Goal: Task Accomplishment & Management: Manage account settings

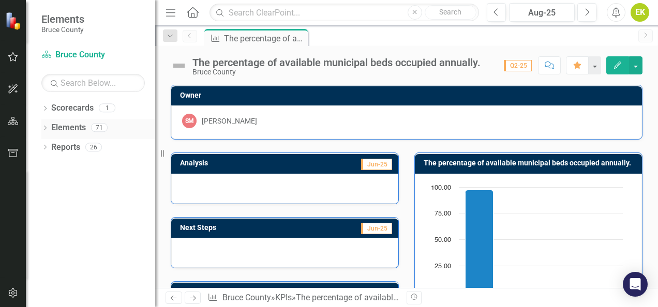
click at [49, 126] on icon "Dropdown" at bounding box center [44, 129] width 7 height 6
click at [84, 183] on link "KPI KPI's" at bounding box center [72, 187] width 32 height 12
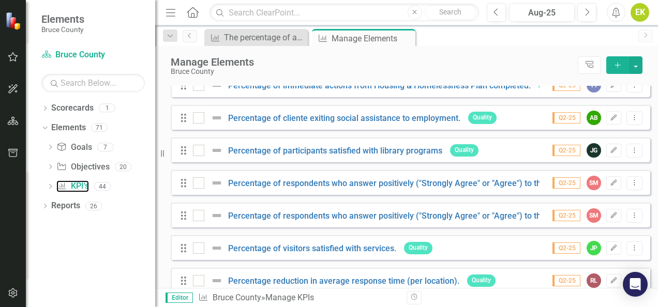
scroll to position [986, 0]
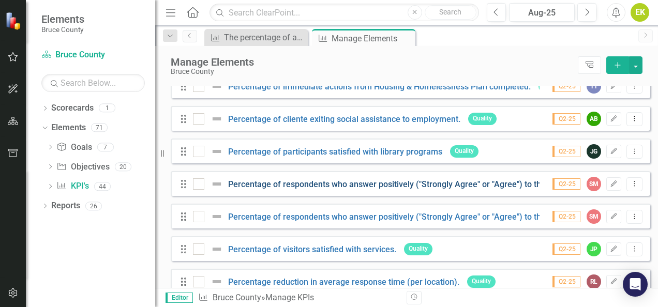
click at [317, 189] on link "Percentage of respondents who answer positively ("Strongly Agree" or "Agree") t…" at bounding box center [483, 185] width 510 height 10
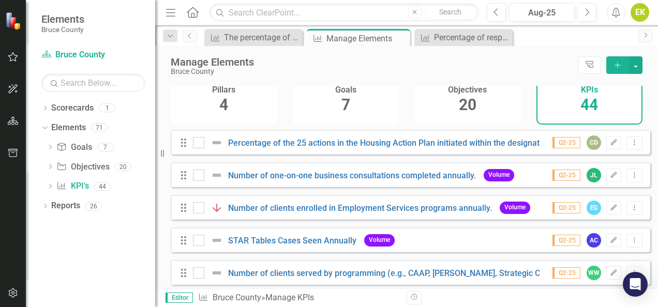
scroll to position [50, 0]
click at [9, 58] on icon "button" at bounding box center [13, 57] width 11 height 8
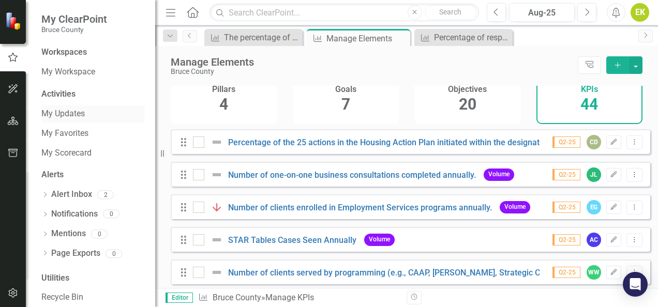
click at [63, 109] on link "My Updates" at bounding box center [93, 114] width 104 height 12
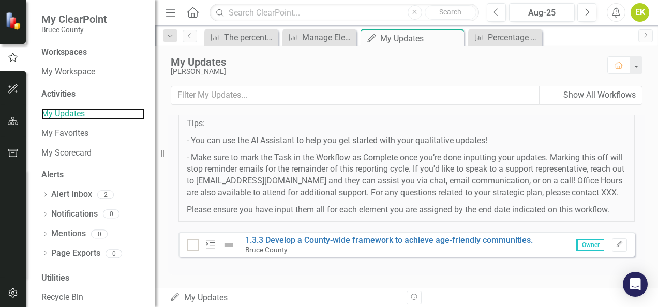
scroll to position [175, 0]
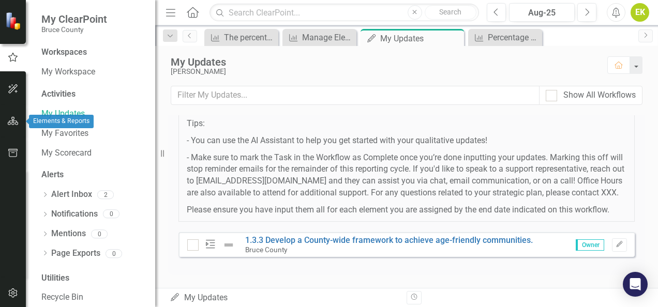
click at [16, 115] on button "button" at bounding box center [13, 122] width 23 height 22
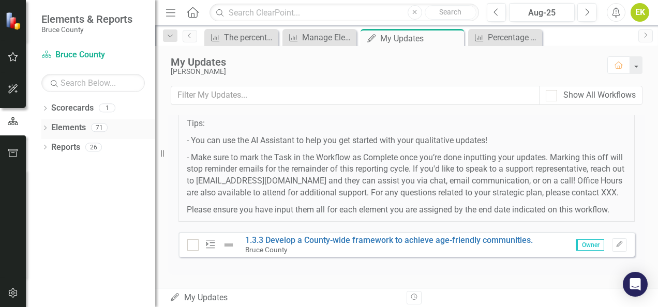
click at [49, 125] on div "Dropdown" at bounding box center [44, 129] width 7 height 9
click at [85, 184] on link "KPI KPI's" at bounding box center [72, 187] width 32 height 12
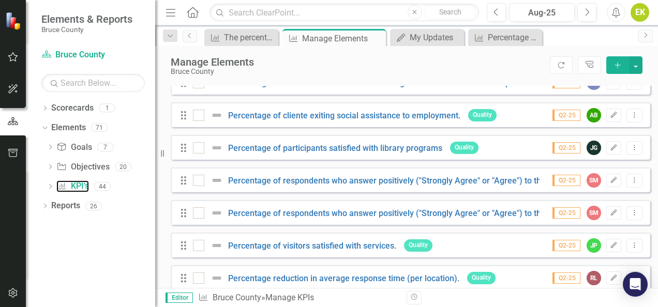
scroll to position [990, 0]
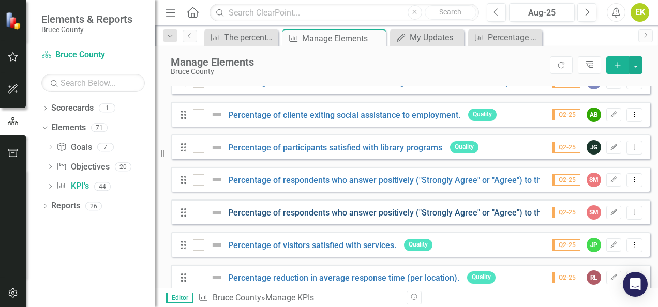
click at [476, 218] on link "Percentage of respondents who answer positively ("Strongly Agree" or "Agree") t…" at bounding box center [483, 213] width 510 height 10
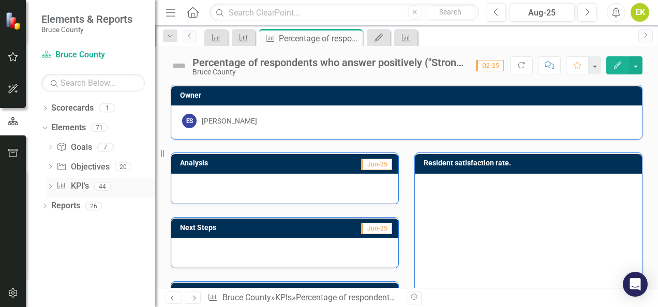
click at [61, 187] on icon at bounding box center [61, 185] width 8 height 7
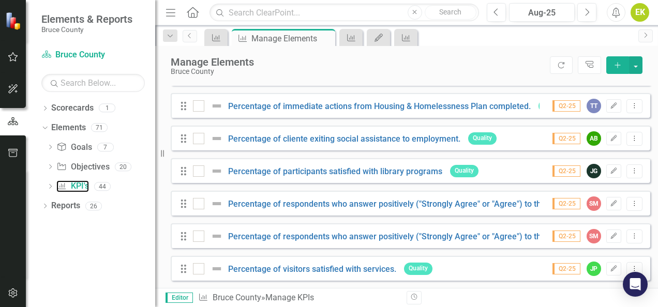
scroll to position [967, 0]
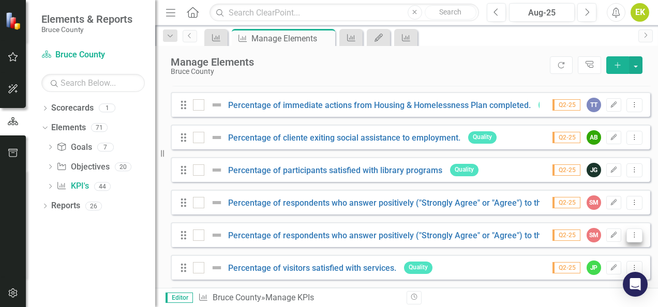
click at [630, 239] on icon "Dropdown Menu" at bounding box center [634, 235] width 9 height 7
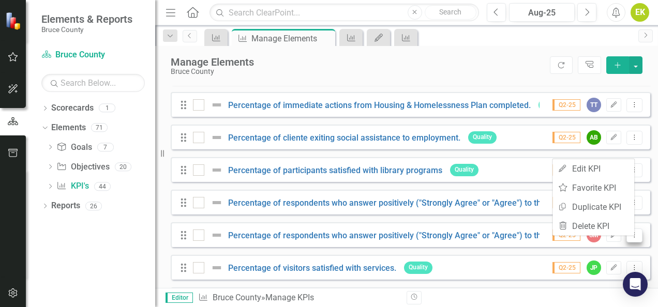
click at [630, 239] on icon "Dropdown Menu" at bounding box center [634, 235] width 9 height 7
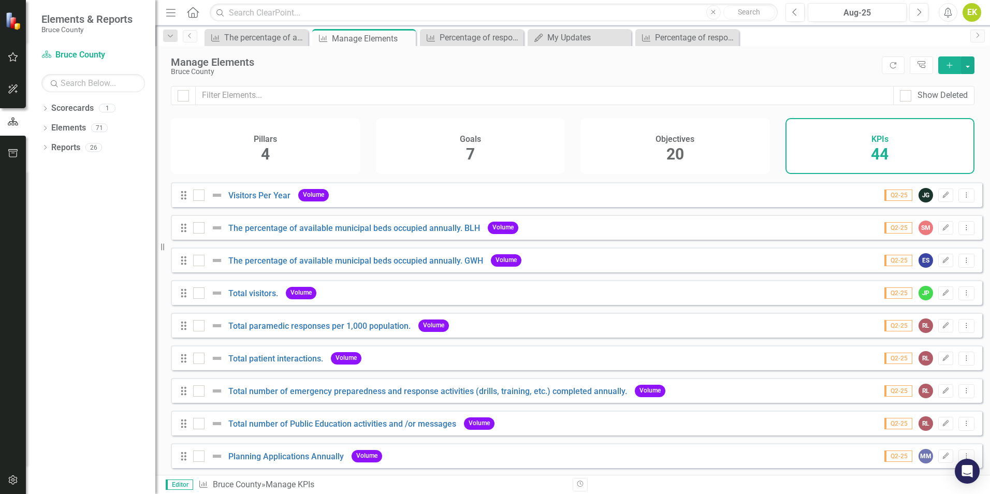
scroll to position [259, 0]
click at [357, 232] on link "The percentage of available municipal beds occupied annually. BLH" at bounding box center [354, 227] width 252 height 10
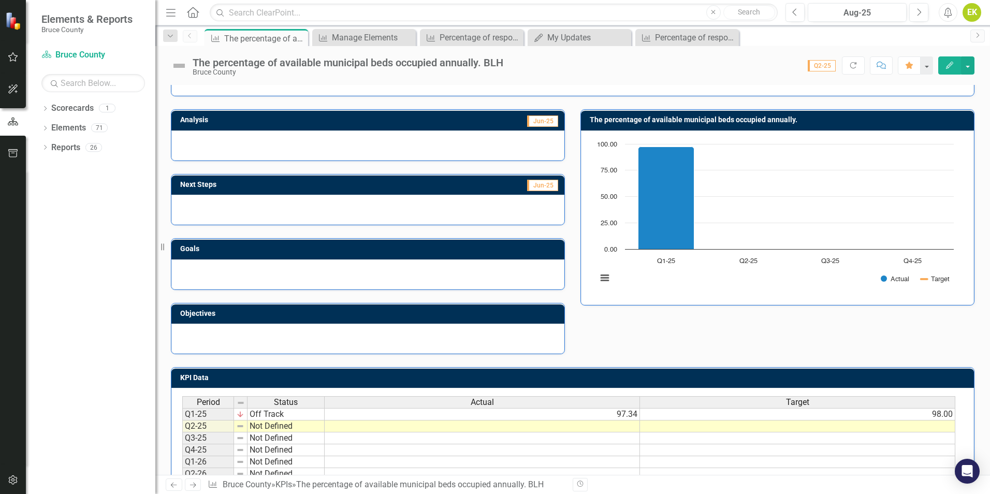
scroll to position [99, 0]
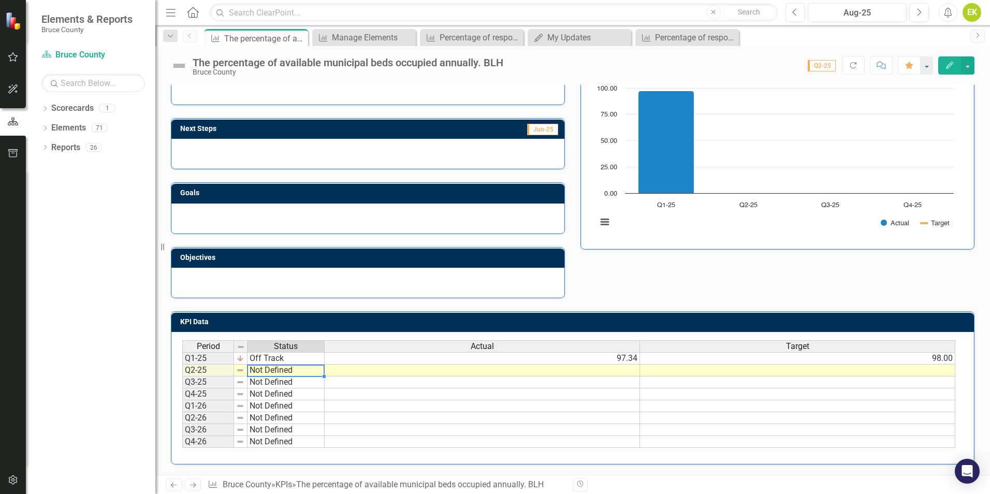
click at [271, 307] on td "Not Defined" at bounding box center [285, 370] width 77 height 12
type textarea "Not Defined"
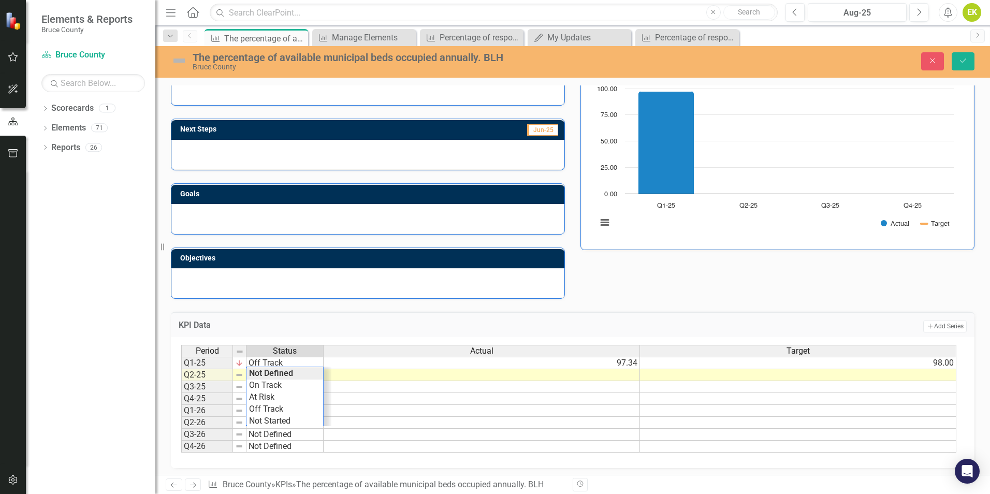
click at [431, 307] on div "KPI Data Add Add Series" at bounding box center [572, 324] width 803 height 25
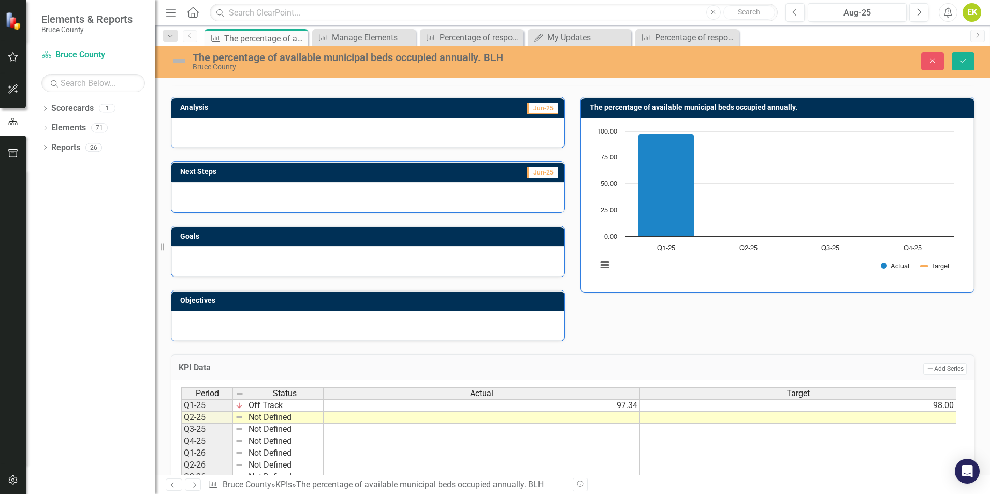
scroll to position [0, 0]
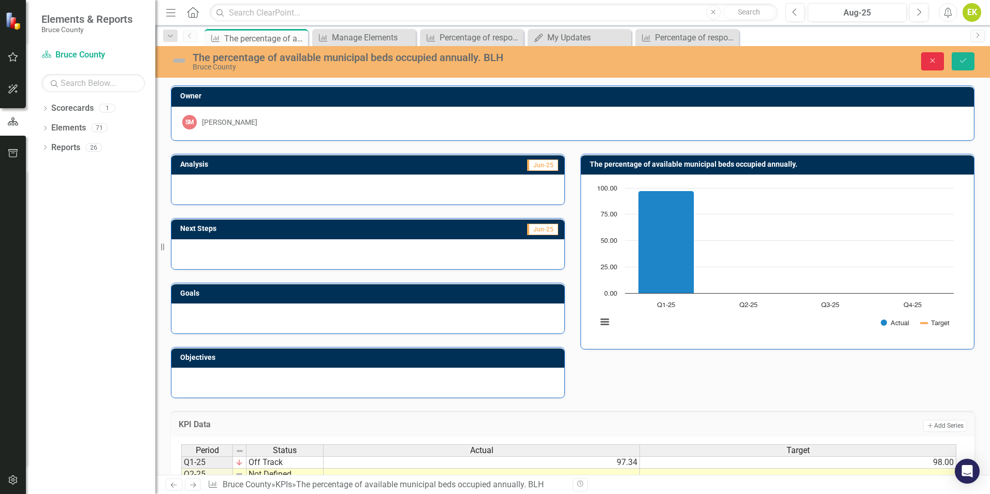
click at [658, 62] on icon "Close" at bounding box center [932, 60] width 9 height 7
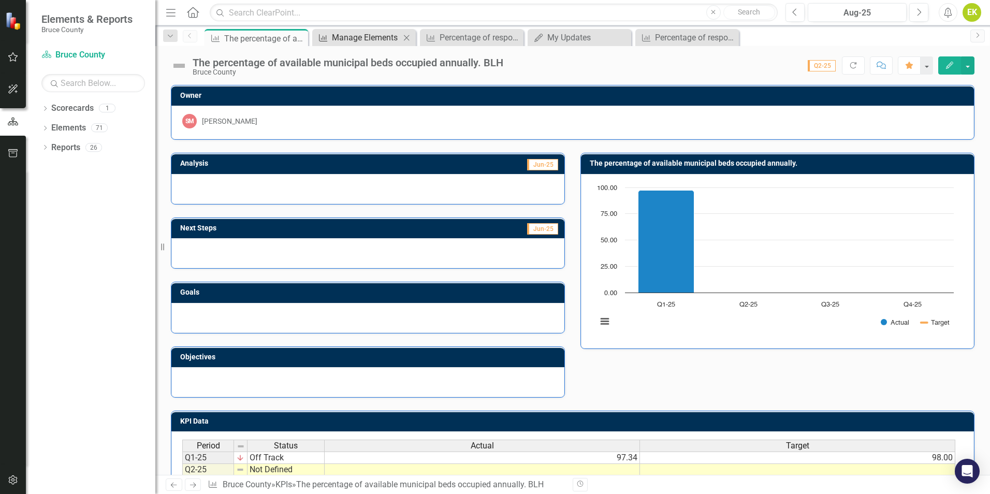
click at [363, 40] on div "Manage Elements" at bounding box center [366, 37] width 68 height 13
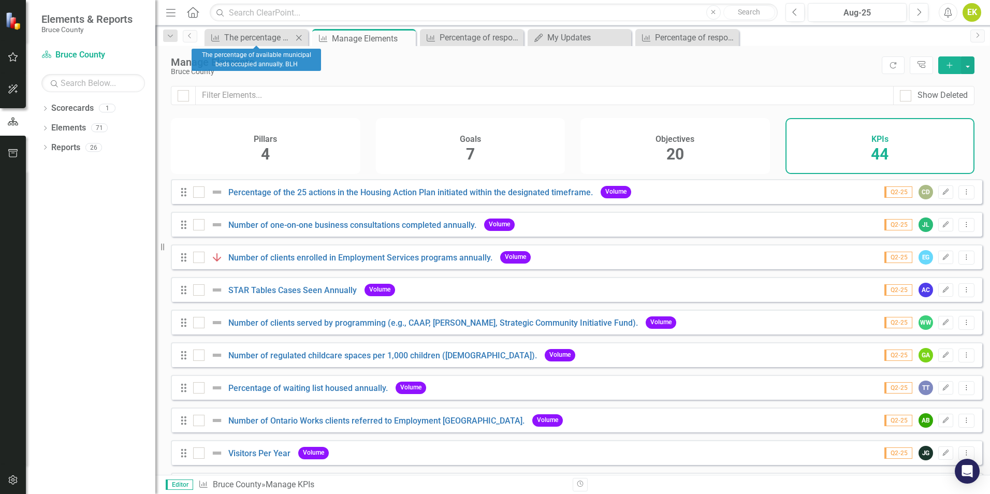
click at [294, 39] on icon "Close" at bounding box center [299, 38] width 10 height 8
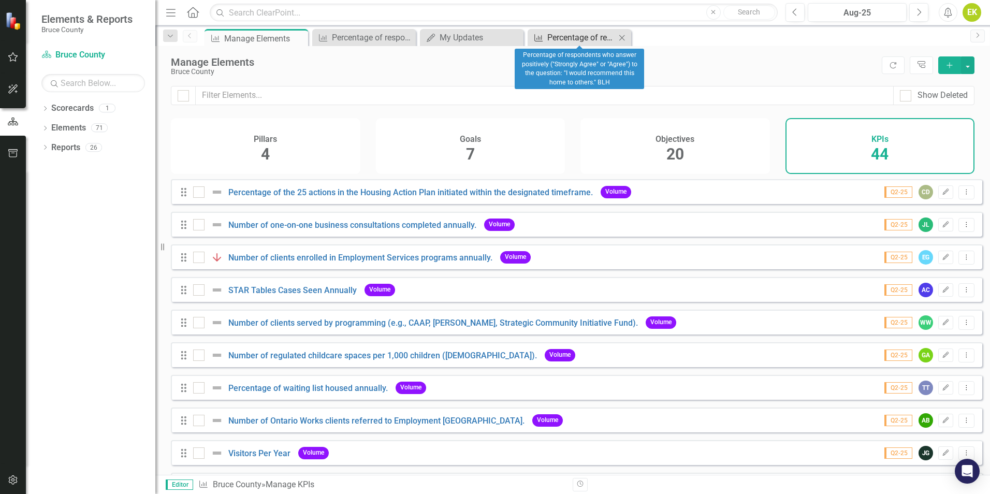
click at [560, 35] on div "Percentage of respondents who answer positively ("Strongly Agree" or "Agree") t…" at bounding box center [581, 37] width 68 height 13
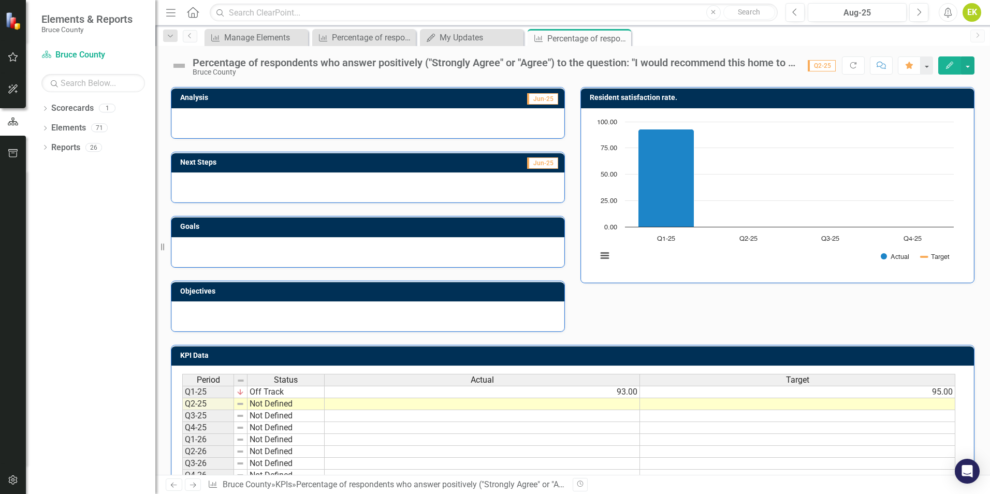
scroll to position [48, 0]
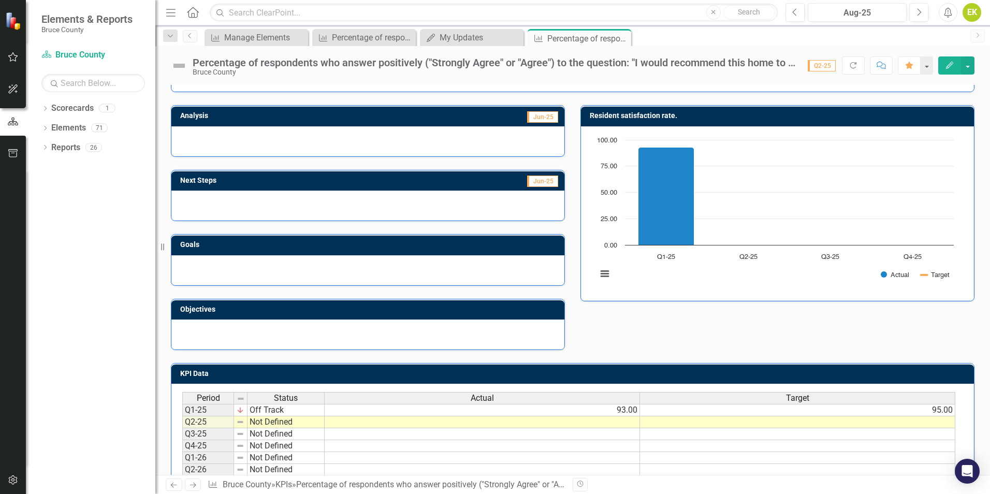
click at [658, 60] on button "Edit" at bounding box center [949, 65] width 23 height 18
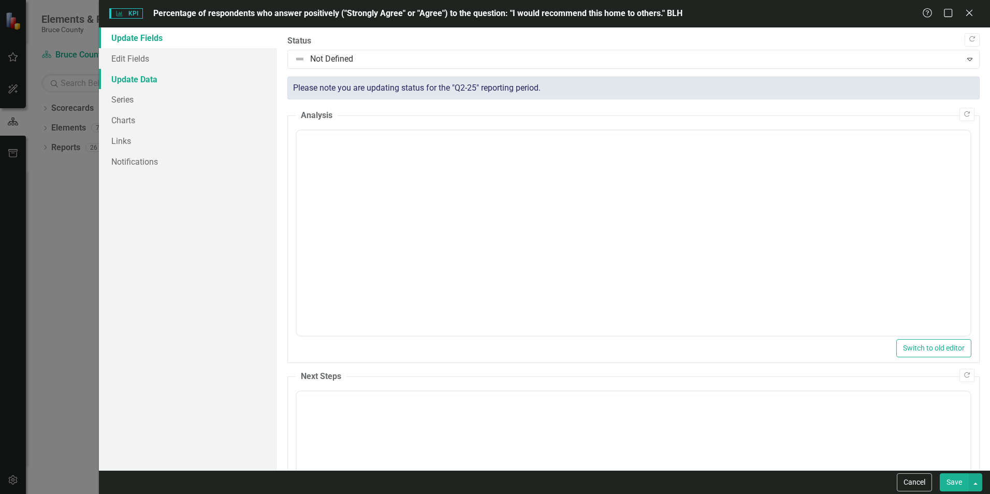
scroll to position [0, 0]
click at [172, 71] on link "Update Data" at bounding box center [188, 79] width 178 height 21
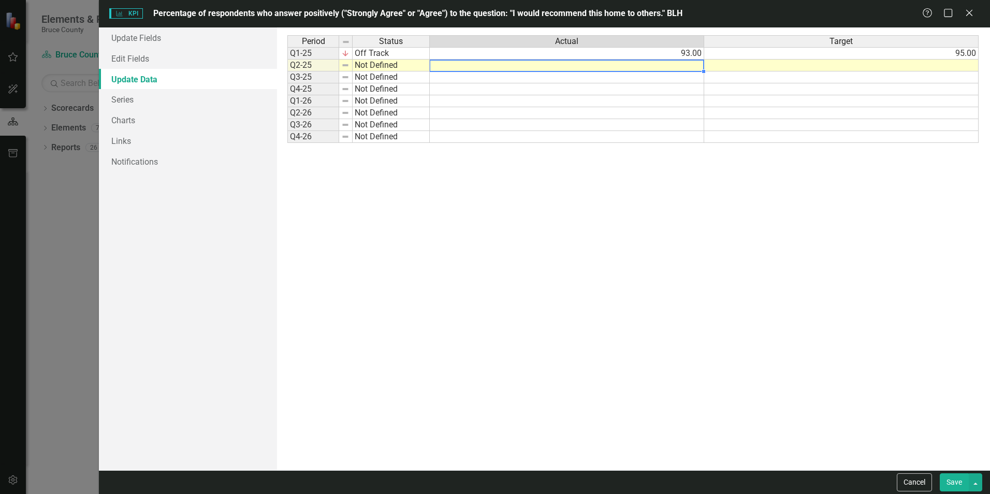
click at [657, 68] on td at bounding box center [567, 66] width 274 height 12
click at [546, 289] on div "Period Status Actual Target Q1-25 Off Track 93.00 95.00 Q2-25 Not Defined Q3-25…" at bounding box center [633, 248] width 692 height 427
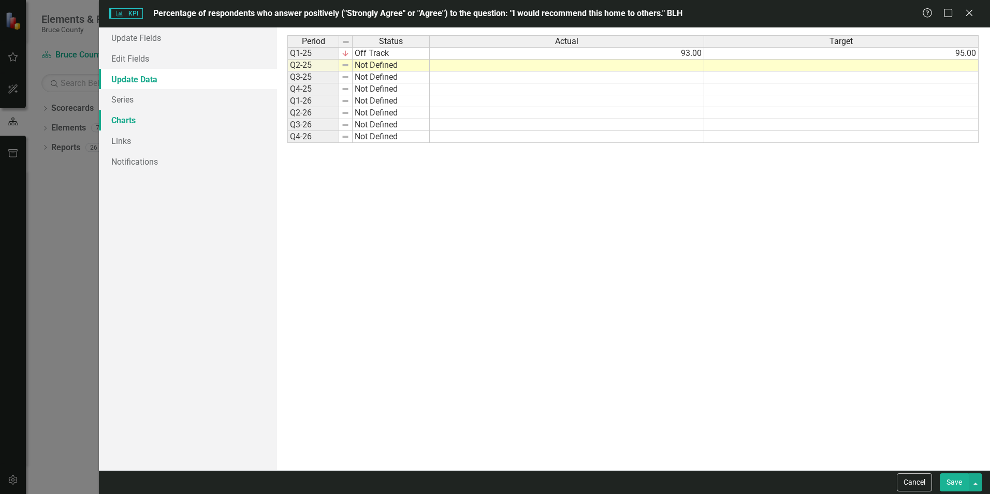
click at [155, 123] on link "Charts" at bounding box center [188, 120] width 178 height 21
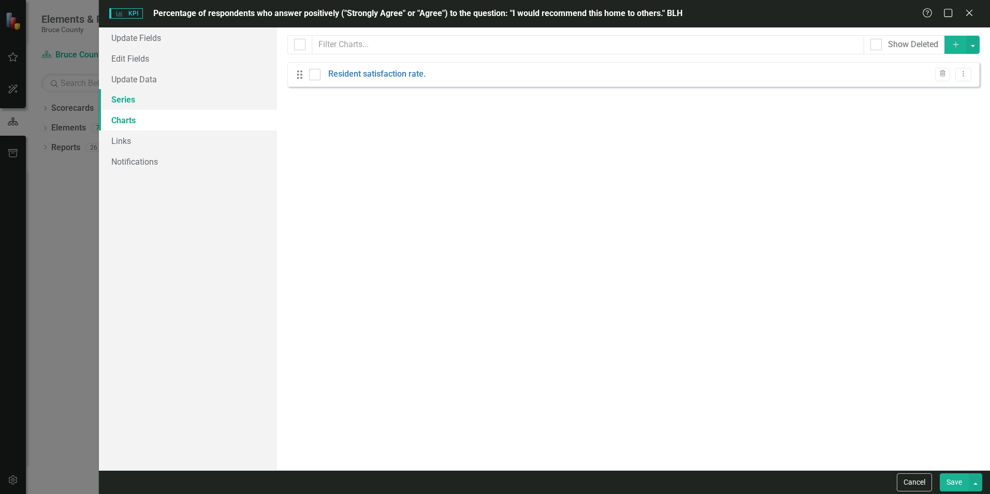
click at [153, 94] on link "Series" at bounding box center [188, 99] width 178 height 21
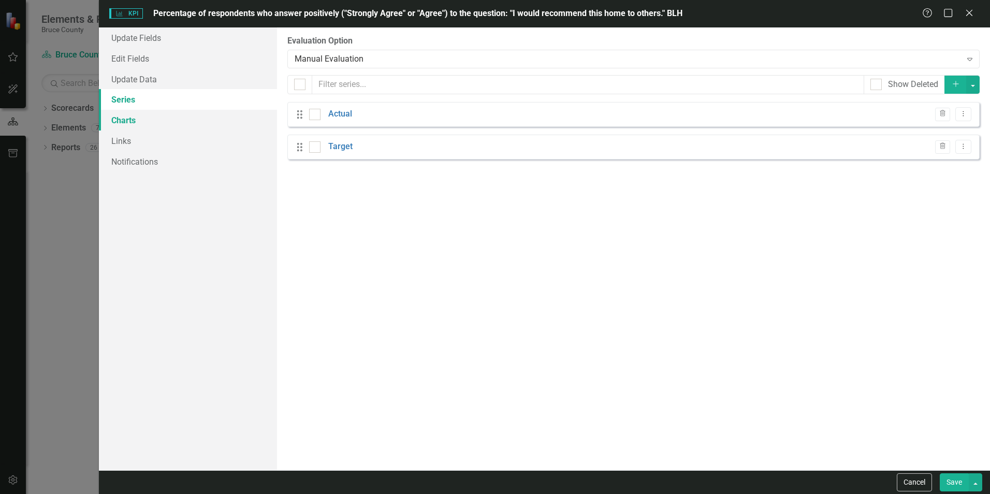
click at [154, 125] on link "Charts" at bounding box center [188, 120] width 178 height 21
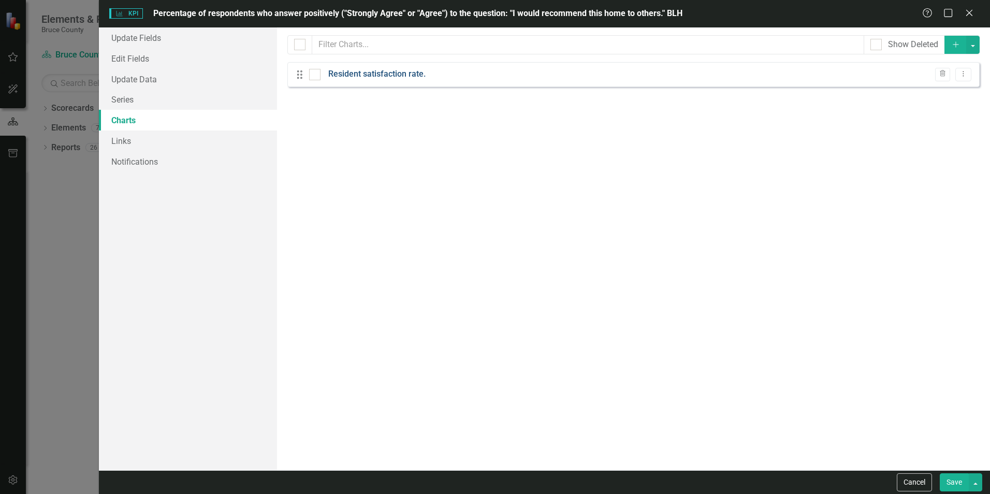
click at [404, 74] on link "Resident satisfaction rate." at bounding box center [376, 74] width 97 height 12
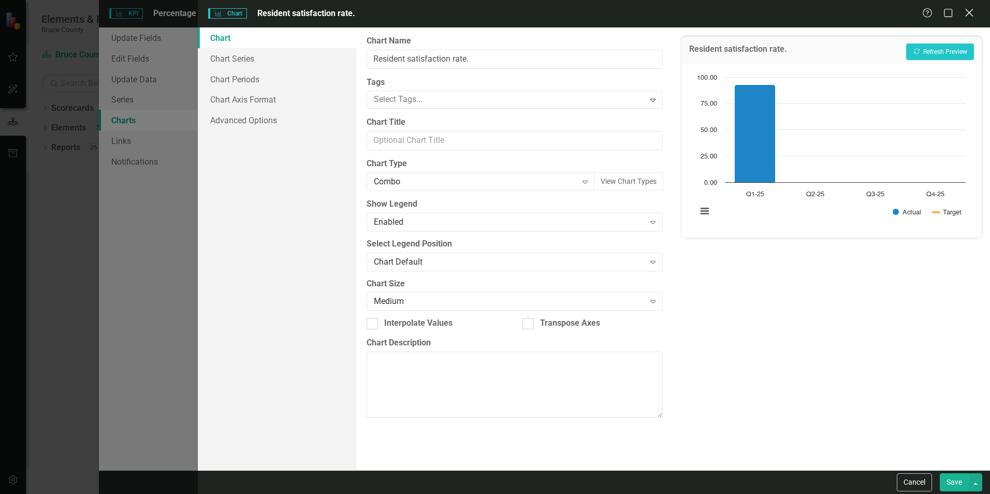
click at [658, 15] on icon "Close" at bounding box center [968, 13] width 13 height 10
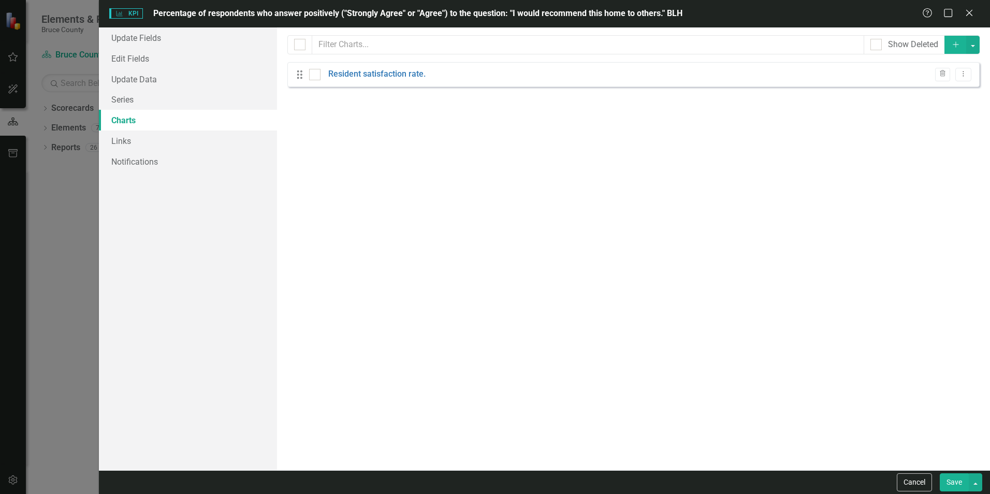
click at [637, 232] on div "From this page, you can add, edit, delete, or duplicate charts to show how you …" at bounding box center [633, 248] width 713 height 443
click at [658, 13] on icon at bounding box center [969, 13] width 8 height 8
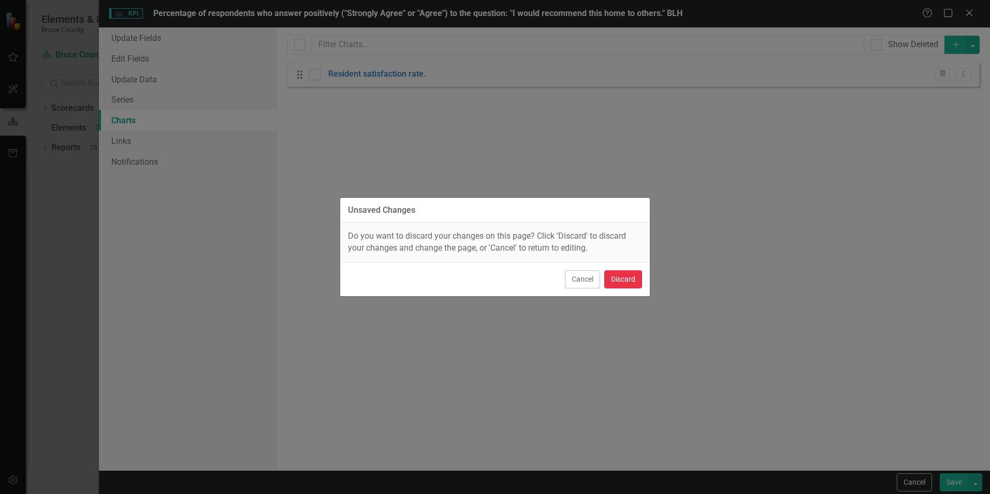
click at [640, 278] on button "Discard" at bounding box center [623, 279] width 38 height 18
